Goal: Task Accomplishment & Management: Use online tool/utility

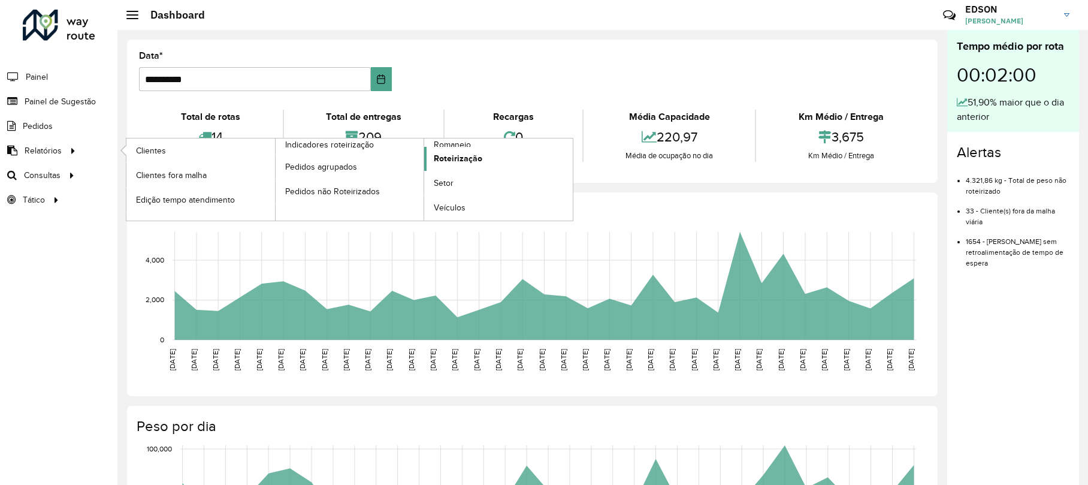
click at [451, 149] on link "Roteirização" at bounding box center [498, 159] width 149 height 24
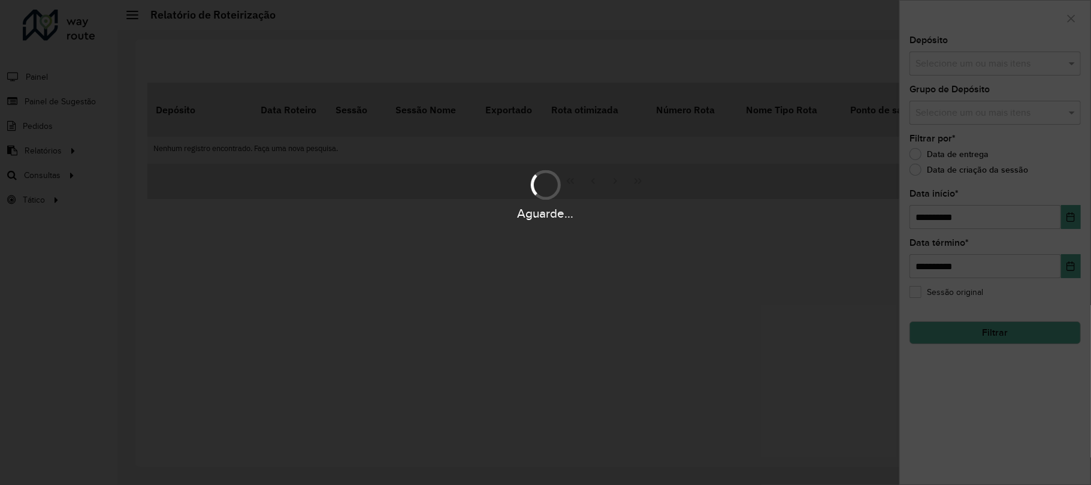
click at [534, 233] on div at bounding box center [545, 242] width 1091 height 485
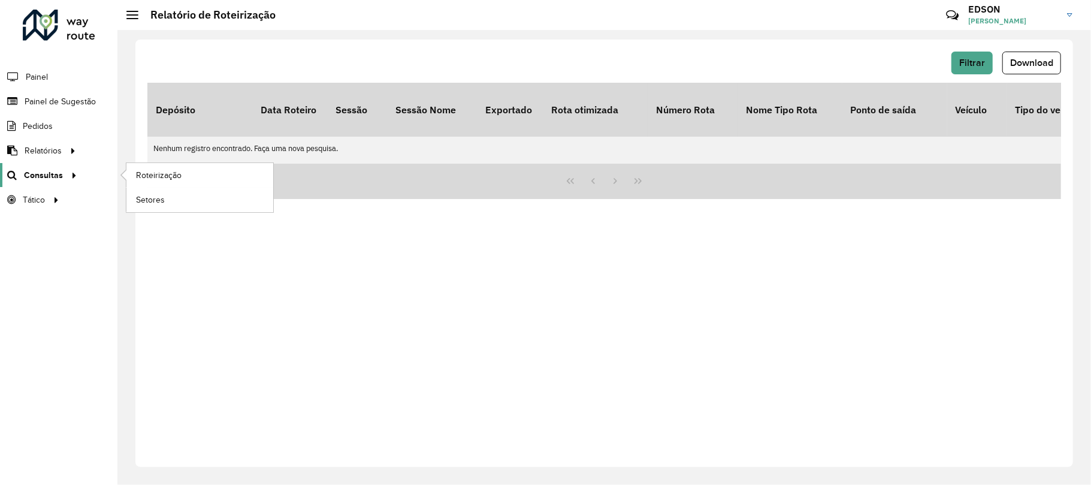
click at [46, 171] on span "Consultas" at bounding box center [43, 175] width 39 height 13
click at [163, 174] on span "Roteirização" at bounding box center [160, 175] width 49 height 13
click at [161, 205] on span "Setores" at bounding box center [150, 200] width 29 height 13
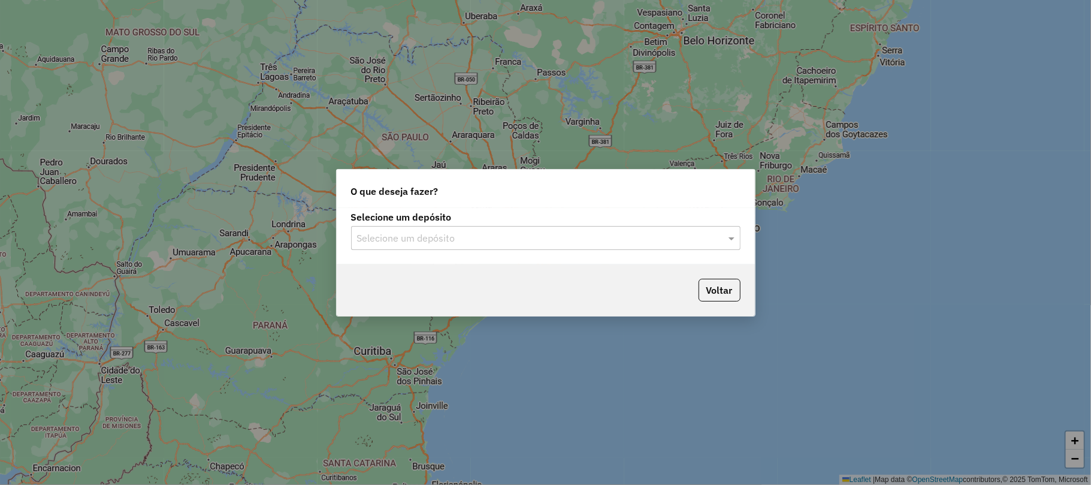
click at [463, 246] on div "Selecione um depósito" at bounding box center [545, 238] width 389 height 24
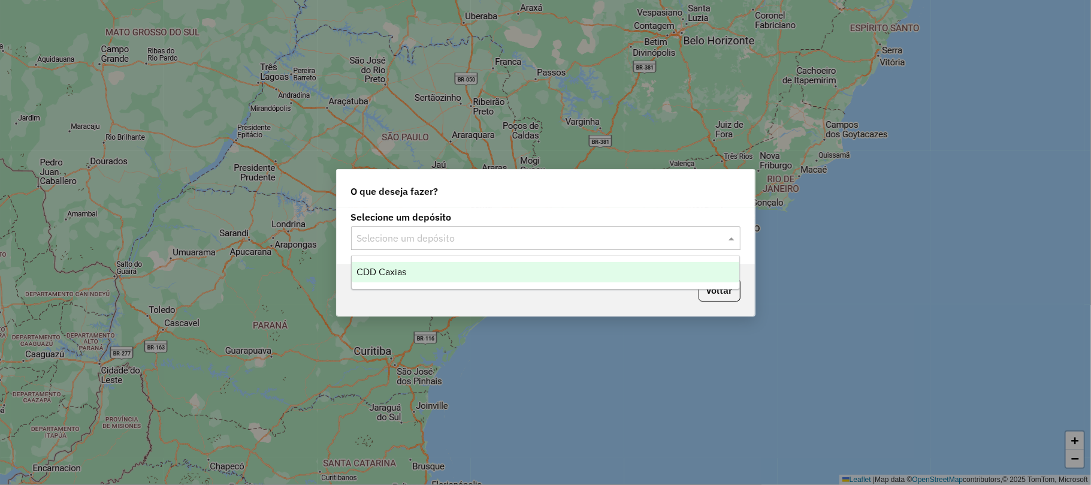
drag, startPoint x: 436, startPoint y: 271, endPoint x: 501, endPoint y: 264, distance: 65.1
click at [437, 272] on div "CDD Caxias" at bounding box center [546, 272] width 388 height 20
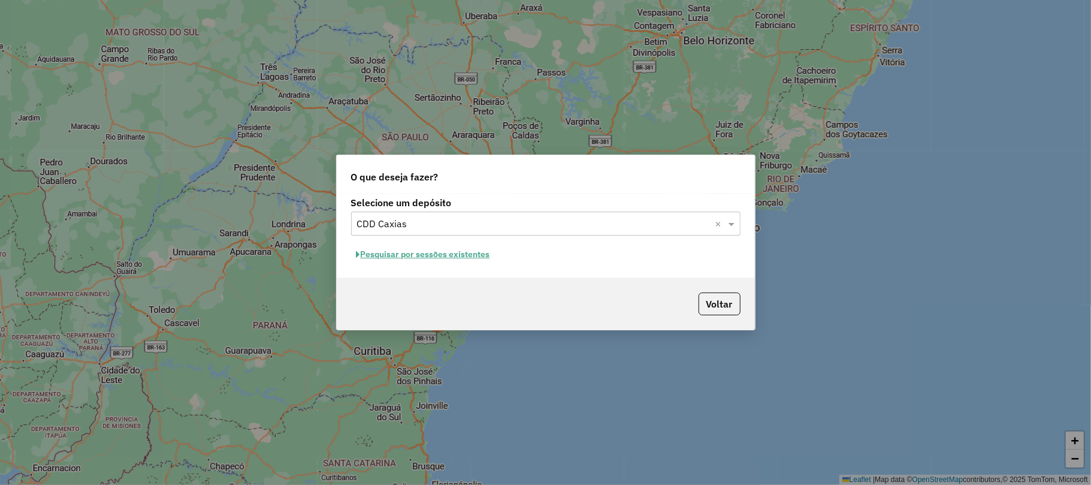
click at [471, 253] on button "Pesquisar por sessões existentes" at bounding box center [423, 254] width 144 height 19
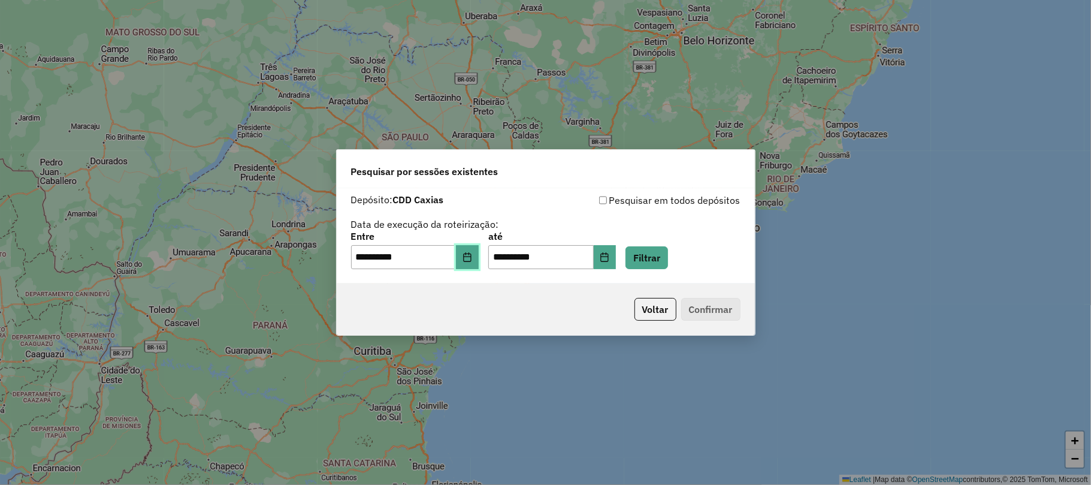
click at [471, 259] on icon "Choose Date" at bounding box center [467, 257] width 8 height 10
click at [667, 249] on button "Filtrar" at bounding box center [646, 257] width 43 height 23
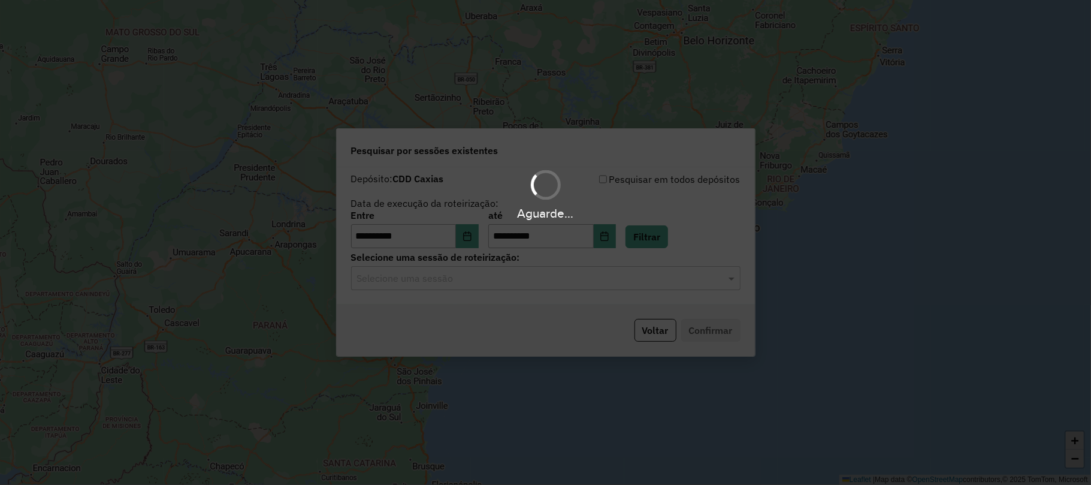
click at [482, 280] on input "text" at bounding box center [533, 278] width 353 height 14
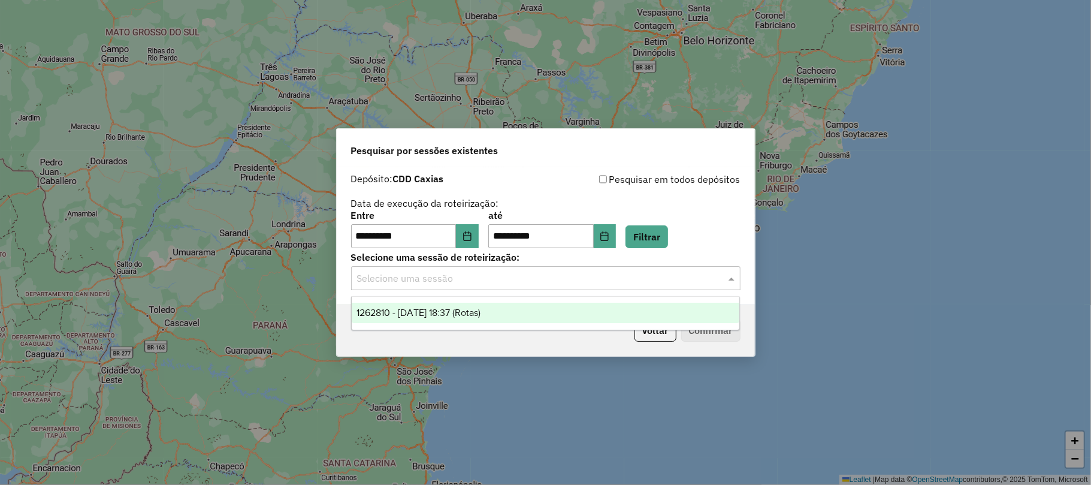
click at [470, 319] on div "1262810 - 10/09/2025 18:37 (Rotas)" at bounding box center [546, 313] width 388 height 20
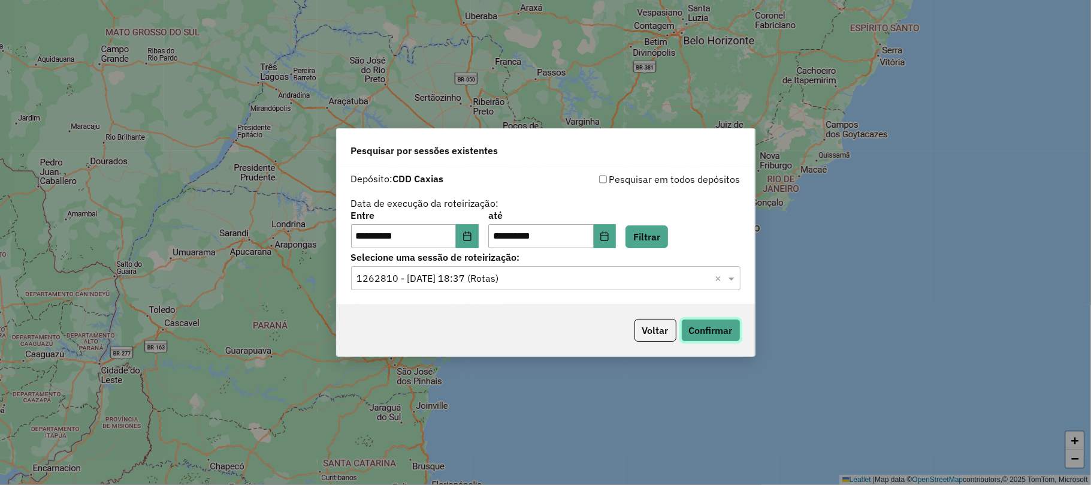
click at [706, 328] on button "Confirmar" at bounding box center [710, 330] width 59 height 23
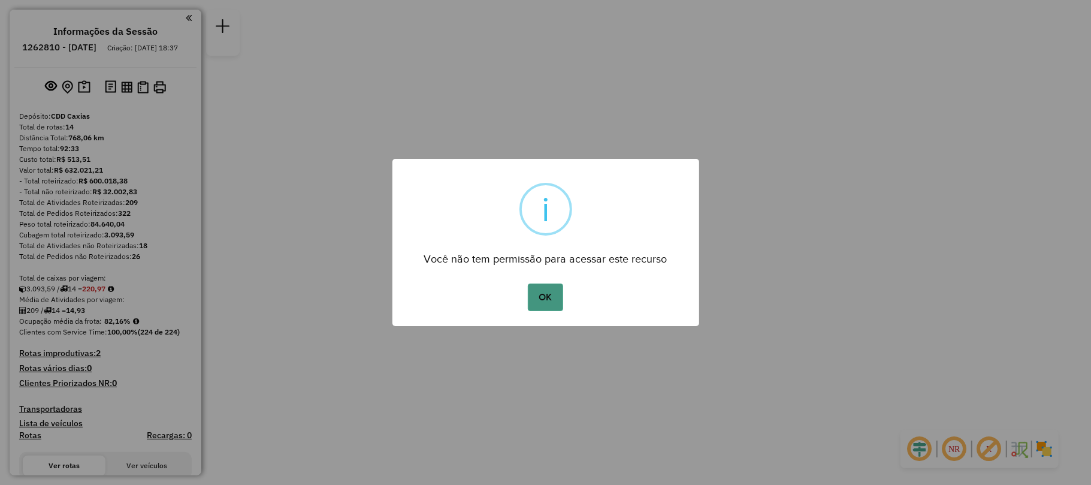
click at [561, 288] on button "OK" at bounding box center [545, 297] width 35 height 28
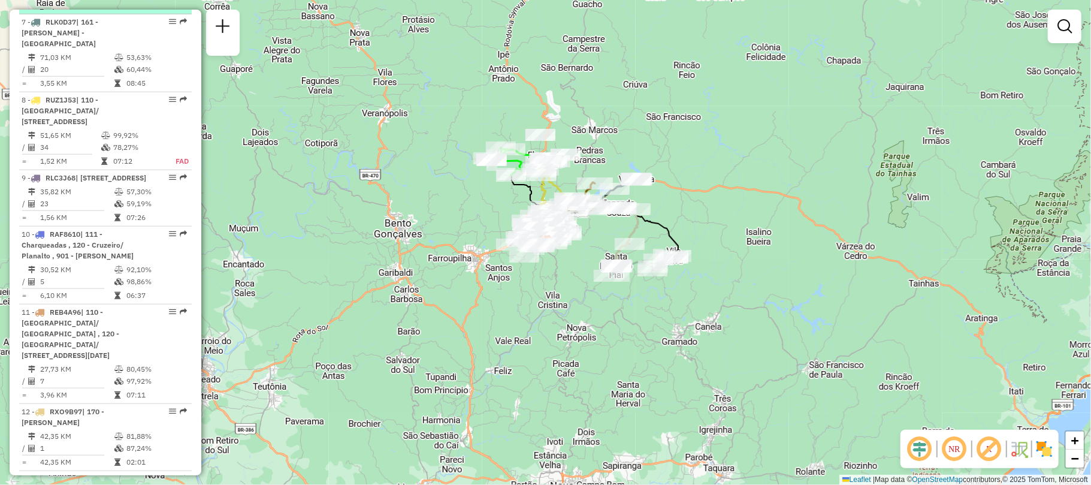
scroll to position [1118, 0]
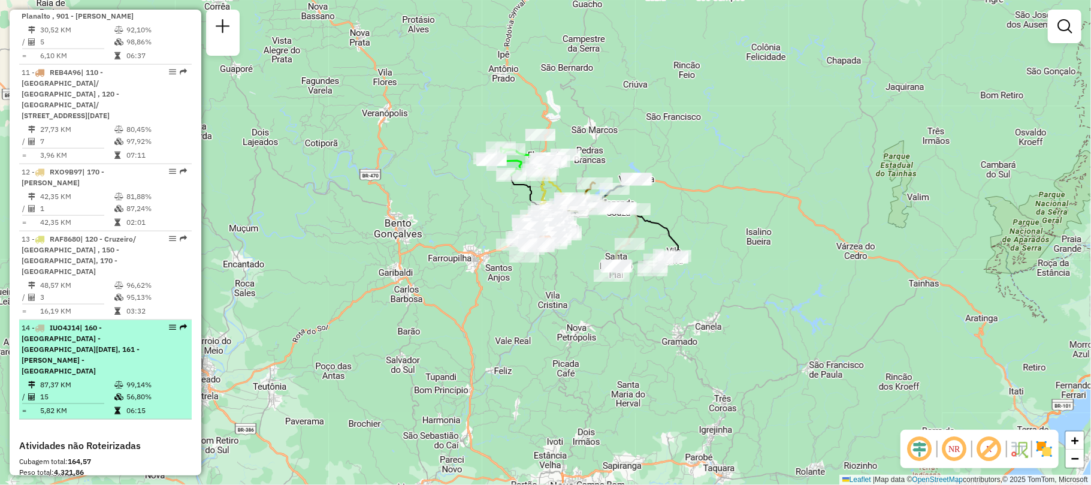
click at [116, 340] on div "14 - IUO4J14 | 160 - [GEOGRAPHIC_DATA] - [GEOGRAPHIC_DATA][DATE], 161 - [PERSON…" at bounding box center [85, 349] width 127 height 54
select select "**********"
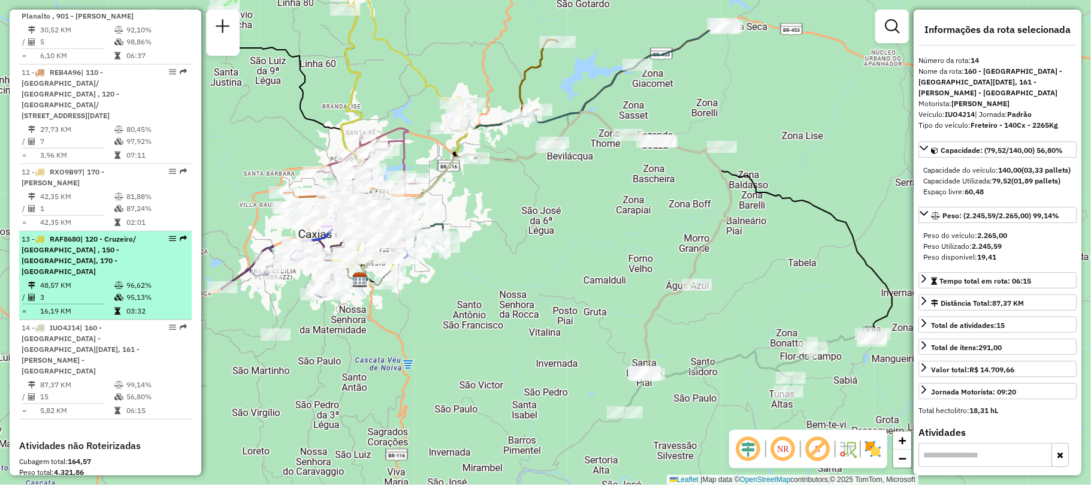
click at [99, 249] on span "| 120 - Cruzeiro/ [GEOGRAPHIC_DATA] , 150 - [GEOGRAPHIC_DATA], 170 - [GEOGRAPHI…" at bounding box center [79, 254] width 114 height 41
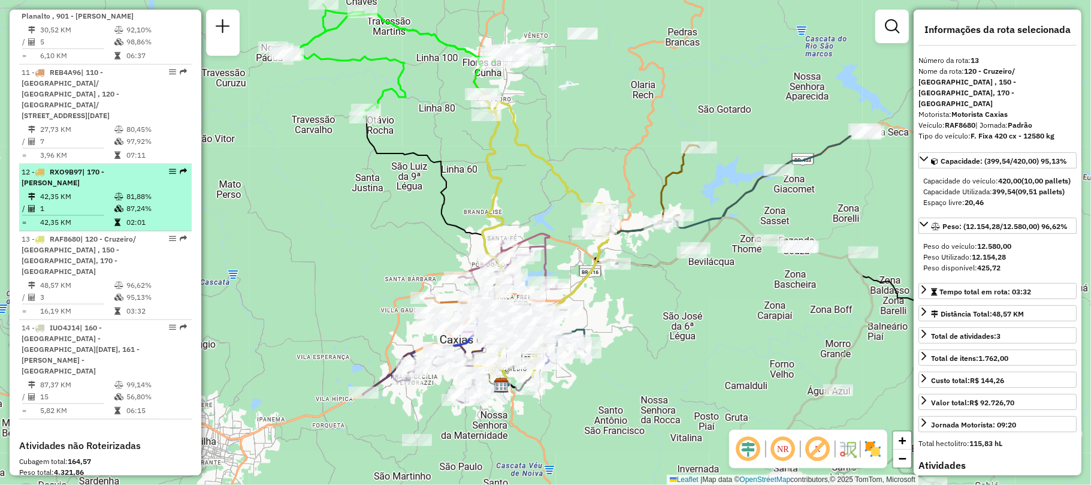
click at [113, 190] on li "12 - RXO9B97 | 170 - [GEOGRAPHIC_DATA] 42,35 KM 81,88% / 1 87,24% = 42,35 KM 02…" at bounding box center [105, 197] width 173 height 67
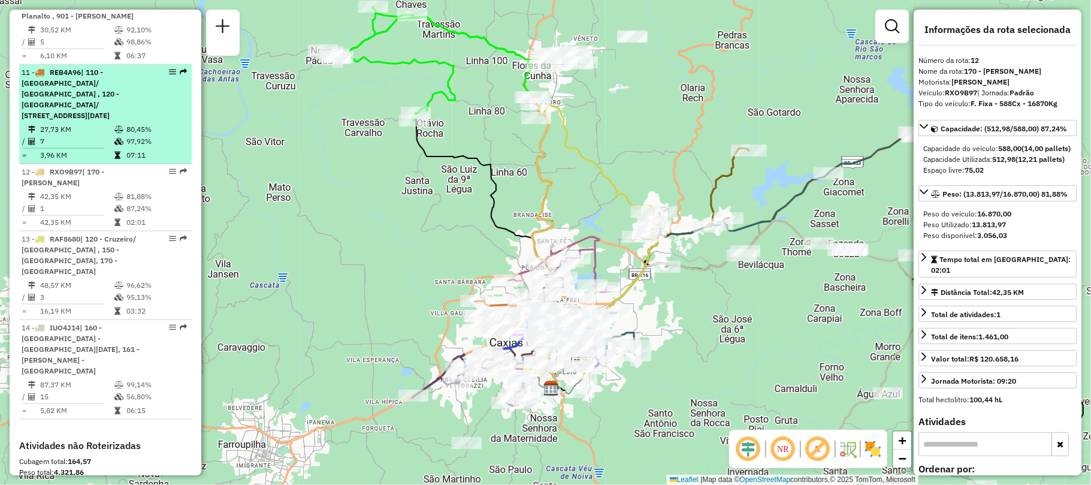
click at [101, 113] on div "11 - REB4A96 | 110 - [GEOGRAPHIC_DATA]/ [GEOGRAPHIC_DATA] , 120 - [GEOGRAPHIC_D…" at bounding box center [85, 94] width 127 height 54
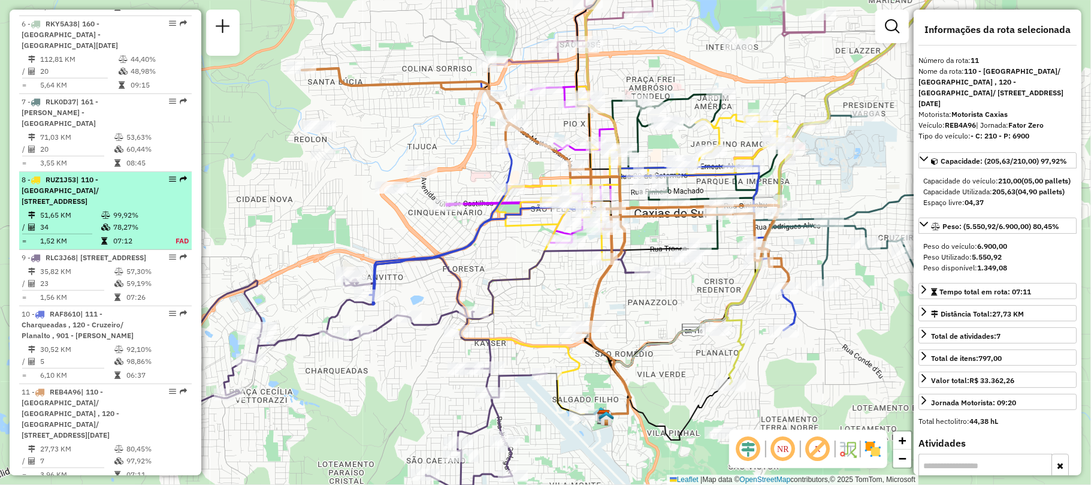
scroll to position [719, 0]
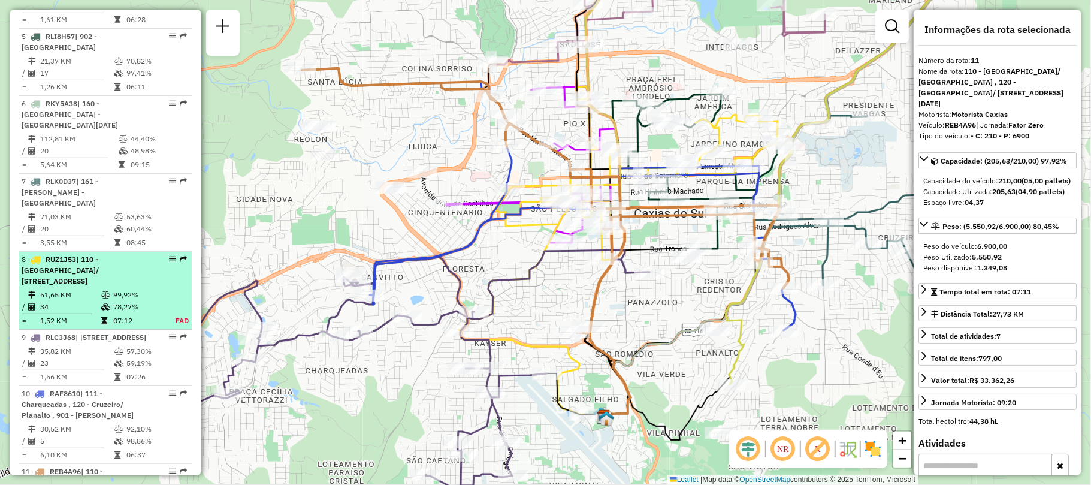
click at [98, 177] on span "| 161 - [PERSON_NAME] - [GEOGRAPHIC_DATA]" at bounding box center [60, 192] width 77 height 31
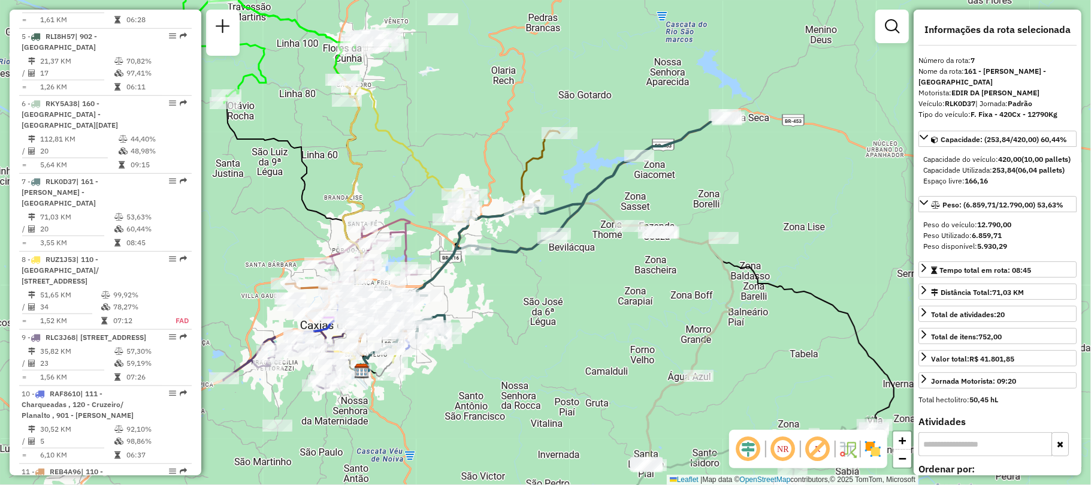
drag, startPoint x: 92, startPoint y: 182, endPoint x: 574, endPoint y: 202, distance: 482.1
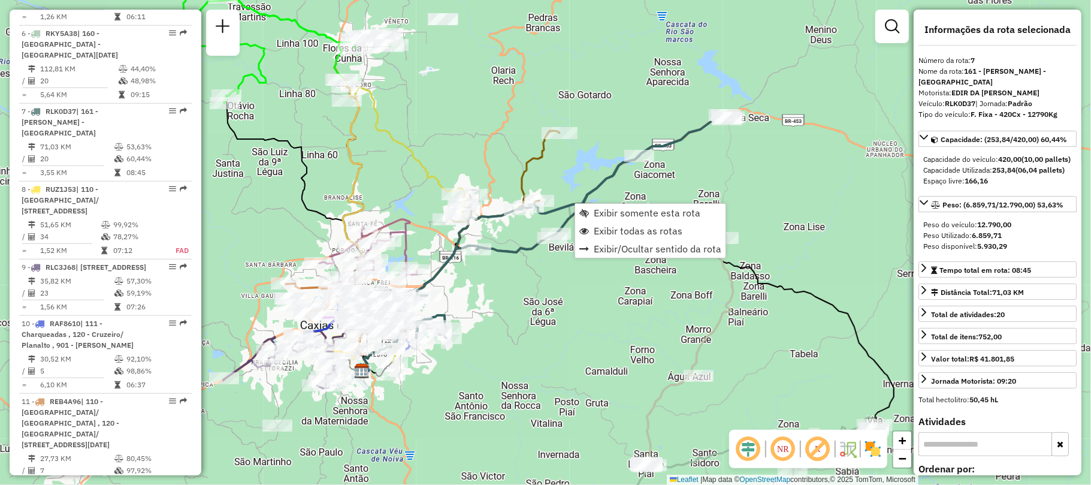
scroll to position [873, 0]
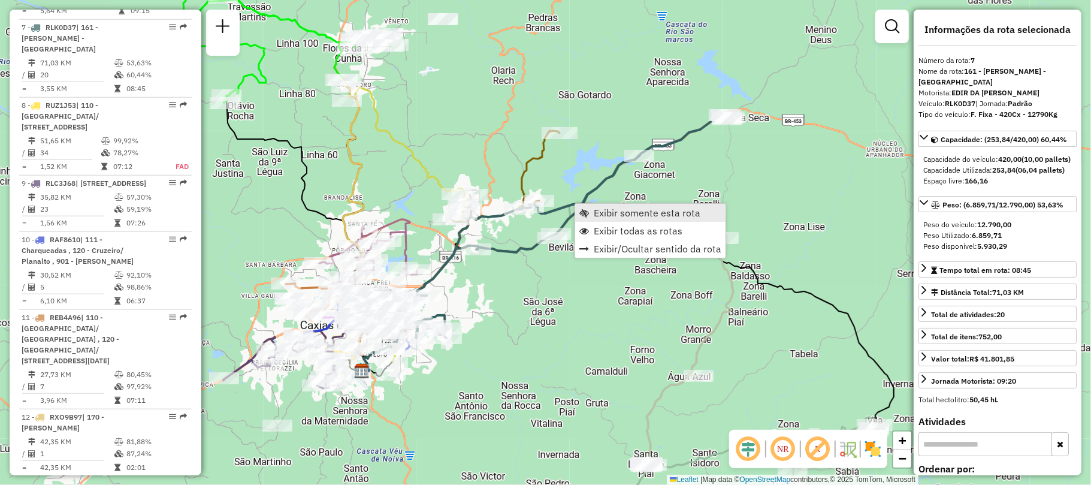
click at [630, 210] on span "Exibir somente esta rota" at bounding box center [647, 213] width 107 height 10
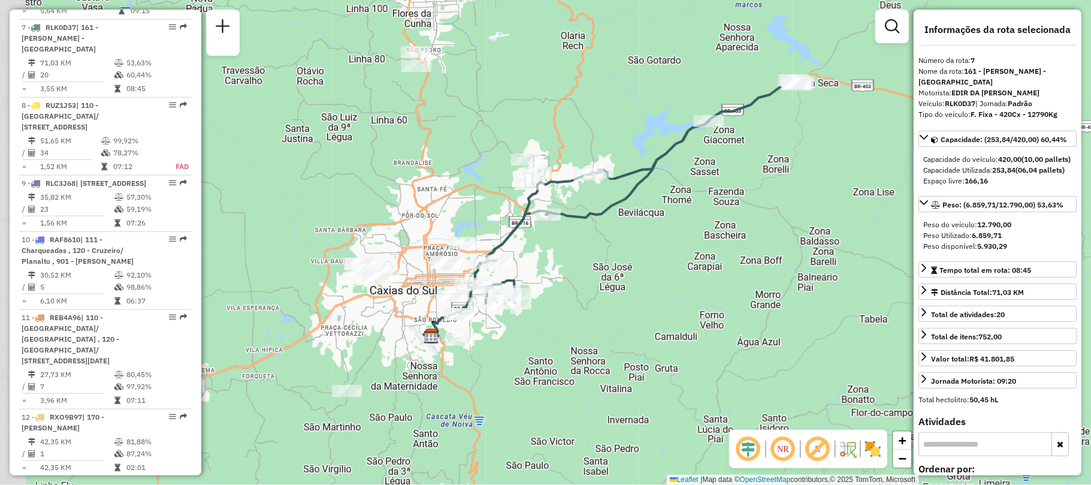
drag, startPoint x: 516, startPoint y: 307, endPoint x: 593, endPoint y: 262, distance: 89.1
click at [593, 262] on div "Janela de atendimento Grade de atendimento Capacidade Transportadoras Veículos …" at bounding box center [545, 242] width 1091 height 485
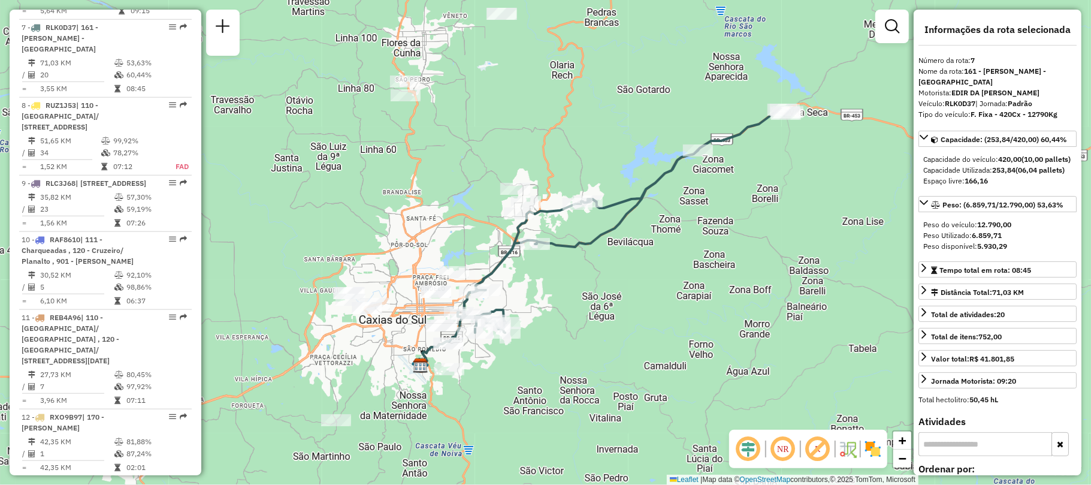
drag, startPoint x: 663, startPoint y: 259, endPoint x: 643, endPoint y: 298, distance: 43.4
click at [643, 298] on div "Janela de atendimento Grade de atendimento Capacidade Transportadoras Veículos …" at bounding box center [545, 242] width 1091 height 485
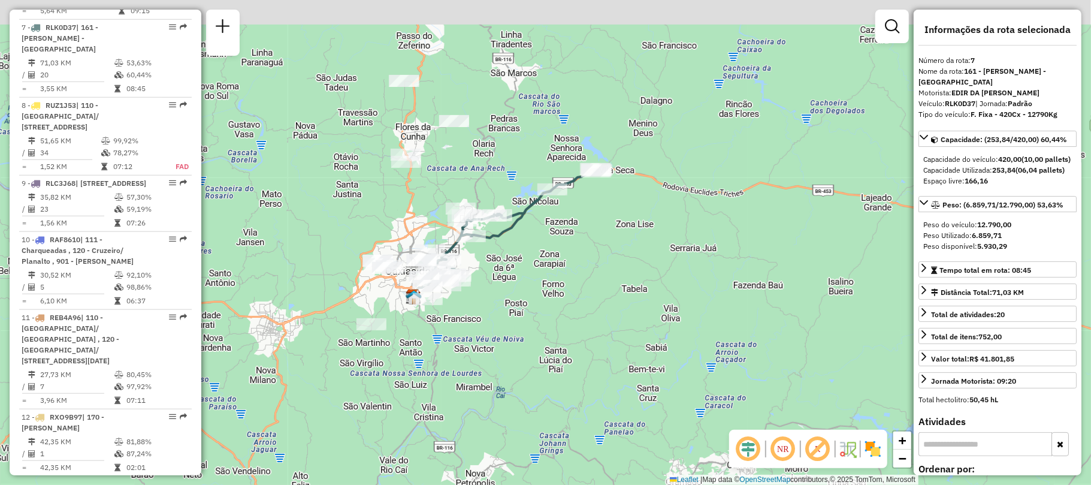
drag, startPoint x: 542, startPoint y: 173, endPoint x: 562, endPoint y: 283, distance: 112.7
click at [562, 283] on div "Janela de atendimento Grade de atendimento Capacidade Transportadoras Veículos …" at bounding box center [545, 242] width 1091 height 485
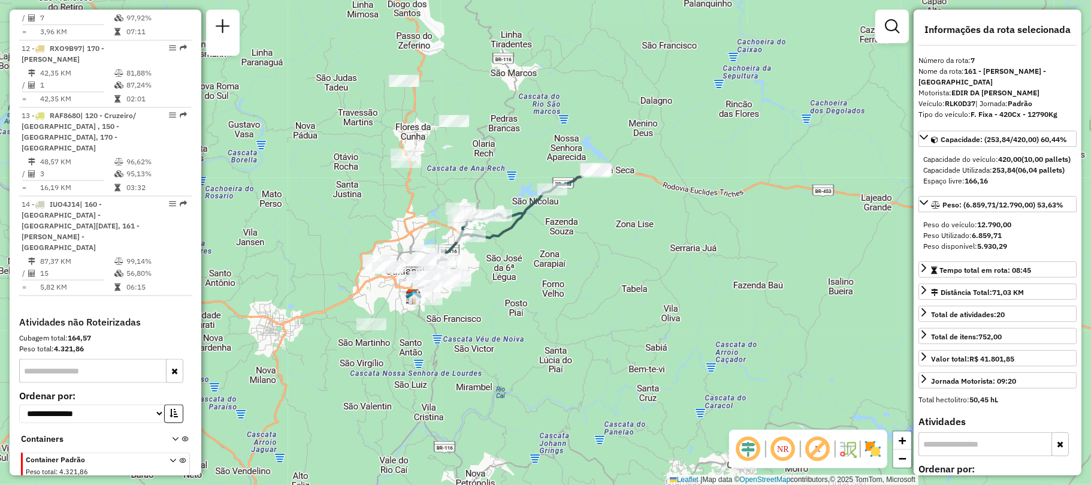
scroll to position [159, 0]
